Goal: Task Accomplishment & Management: Manage account settings

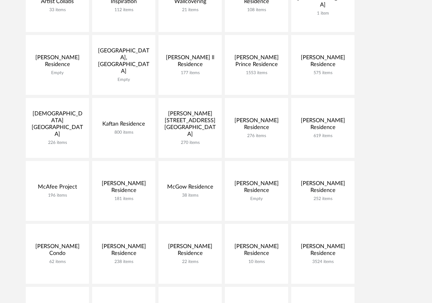
scroll to position [210, 0]
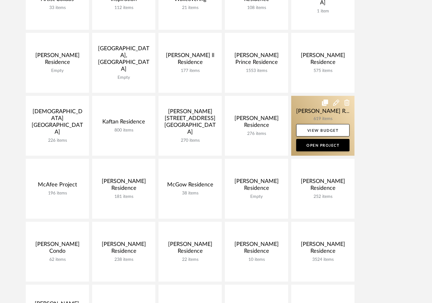
click at [319, 115] on link at bounding box center [323, 126] width 63 height 60
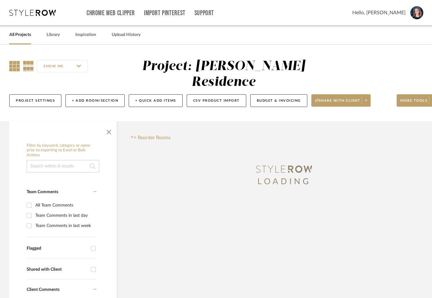
click at [20, 67] on div "SHOW ME" at bounding box center [65, 66] width 113 height 15
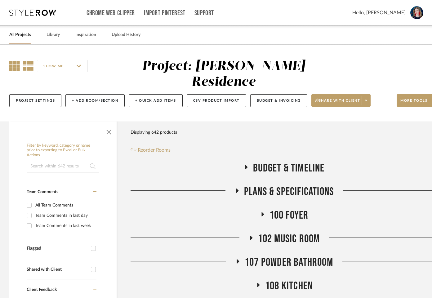
click at [16, 68] on icon at bounding box center [14, 66] width 11 height 11
click at [110, 131] on span "button" at bounding box center [109, 131] width 15 height 15
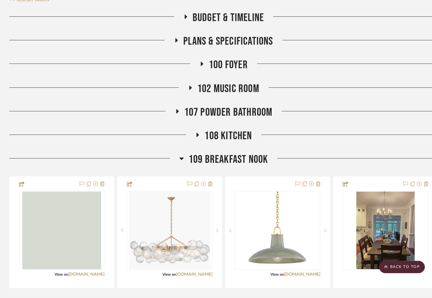
scroll to position [150, 0]
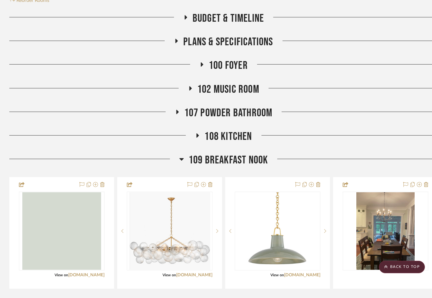
click at [189, 91] on icon at bounding box center [190, 88] width 7 height 5
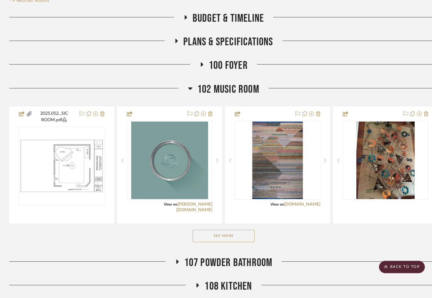
click at [213, 238] on button "See More" at bounding box center [224, 236] width 62 height 12
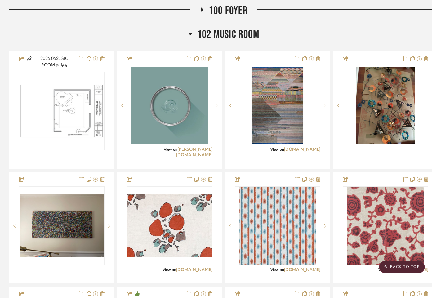
scroll to position [235, 0]
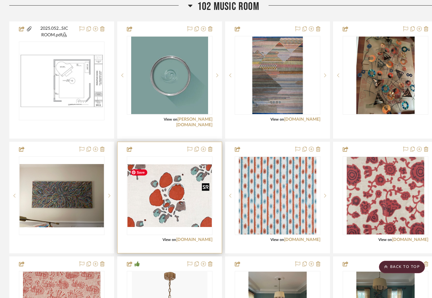
click at [185, 196] on img "0" at bounding box center [170, 196] width 84 height 63
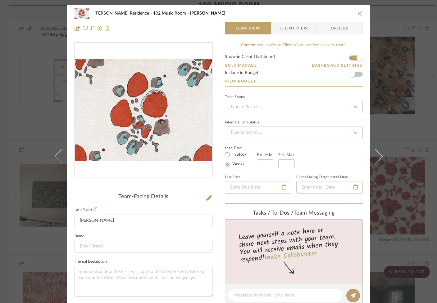
scroll to position [274, 0]
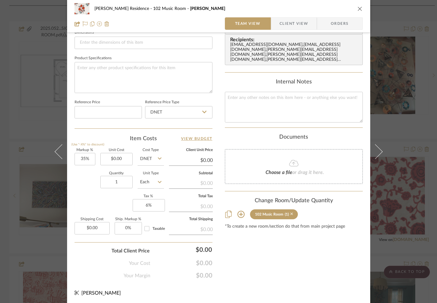
click at [290, 212] on icon at bounding box center [291, 214] width 3 height 4
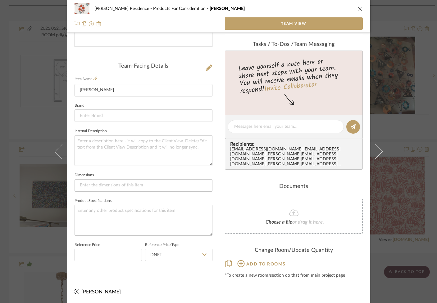
scroll to position [125, 0]
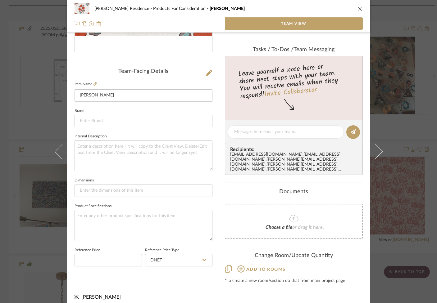
click at [357, 8] on icon "close" at bounding box center [359, 8] width 5 height 5
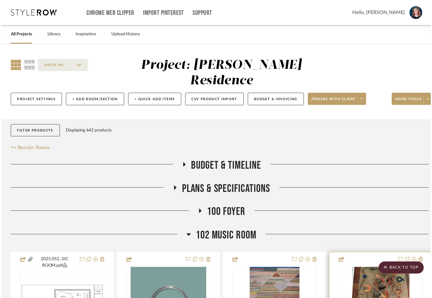
scroll to position [235, 0]
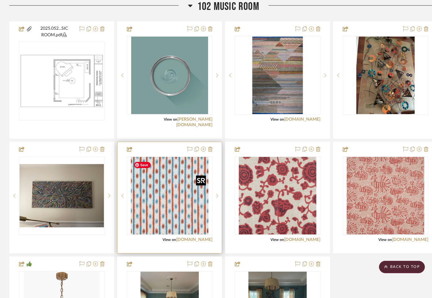
click at [173, 205] on img "0" at bounding box center [170, 196] width 78 height 78
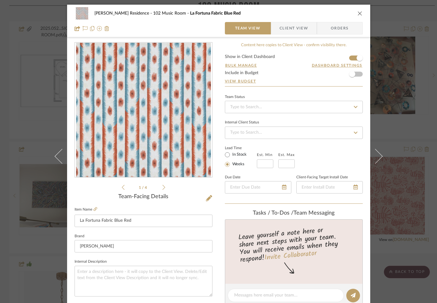
scroll to position [274, 0]
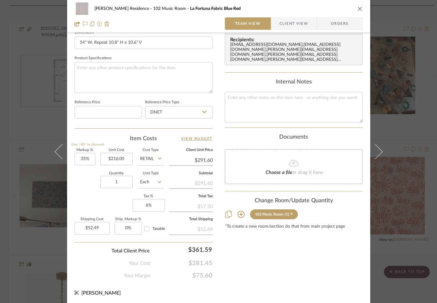
click at [290, 213] on icon at bounding box center [291, 214] width 3 height 3
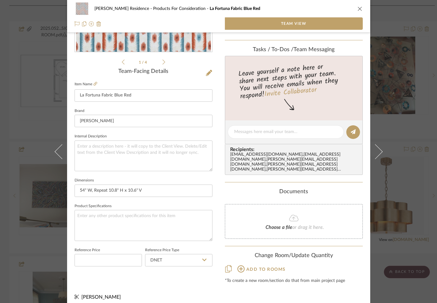
click at [359, 9] on icon "close" at bounding box center [359, 8] width 5 height 5
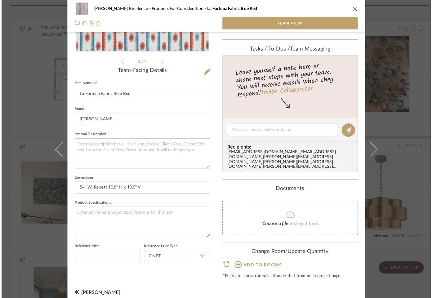
scroll to position [235, 0]
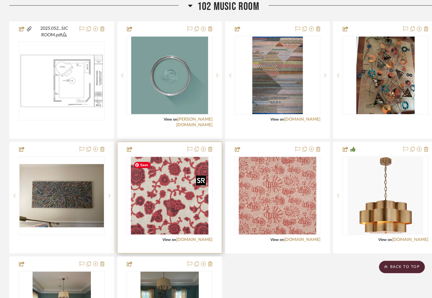
click at [189, 211] on div at bounding box center [170, 195] width 86 height 79
click at [177, 225] on img "0" at bounding box center [170, 196] width 78 height 78
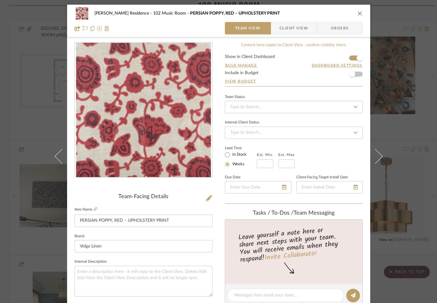
scroll to position [253, 0]
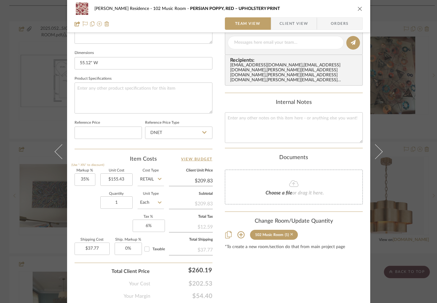
click at [290, 233] on icon at bounding box center [291, 234] width 3 height 3
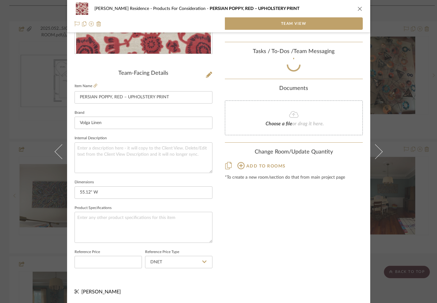
scroll to position [125, 0]
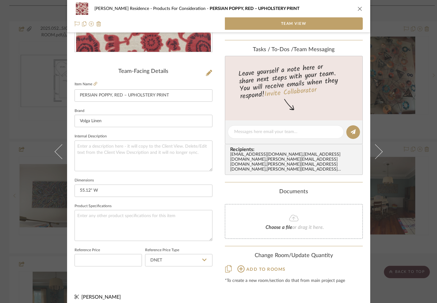
click at [357, 7] on icon "close" at bounding box center [359, 8] width 5 height 5
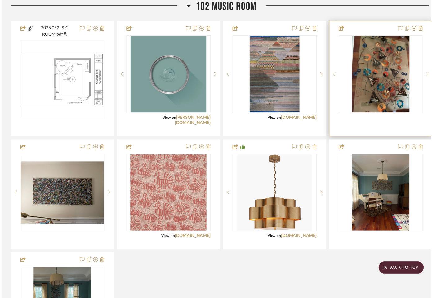
scroll to position [235, 0]
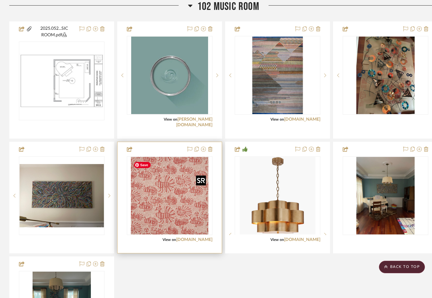
click at [161, 212] on img "0" at bounding box center [170, 196] width 78 height 78
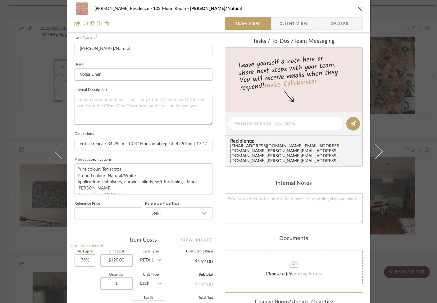
scroll to position [189, 0]
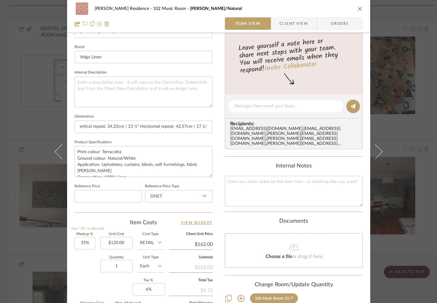
click at [290, 296] on icon at bounding box center [291, 298] width 3 height 4
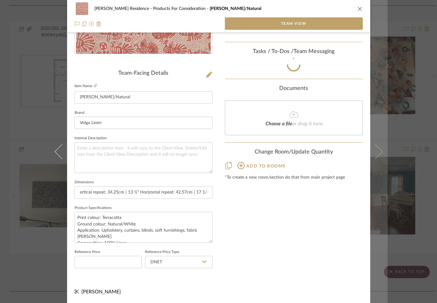
scroll to position [125, 0]
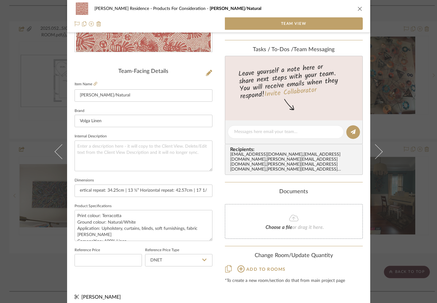
click at [357, 7] on icon "close" at bounding box center [359, 8] width 5 height 5
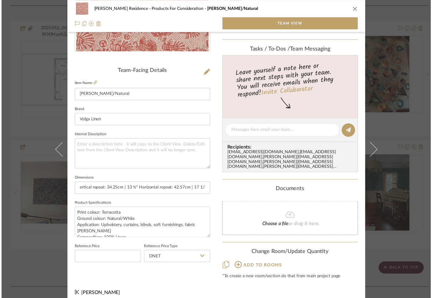
scroll to position [235, 0]
